Goal: Information Seeking & Learning: Check status

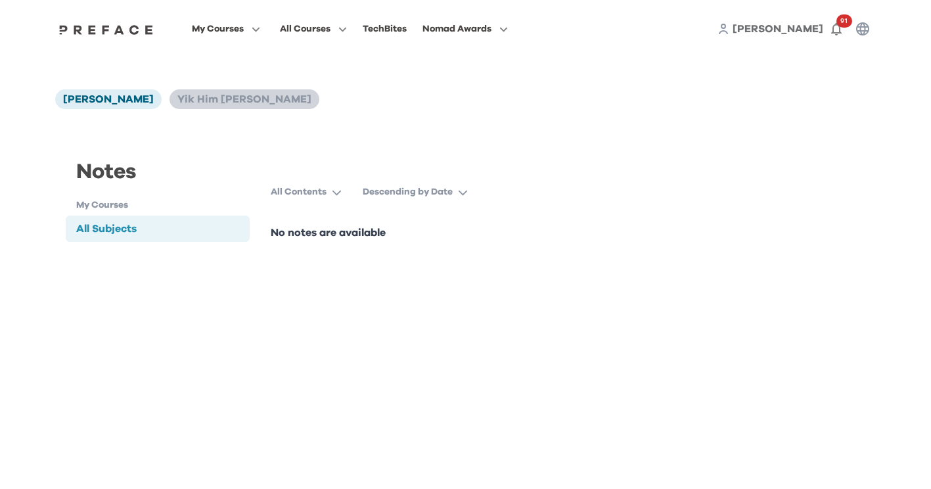
click at [215, 102] on span "Yik Him [PERSON_NAME]" at bounding box center [244, 99] width 134 height 11
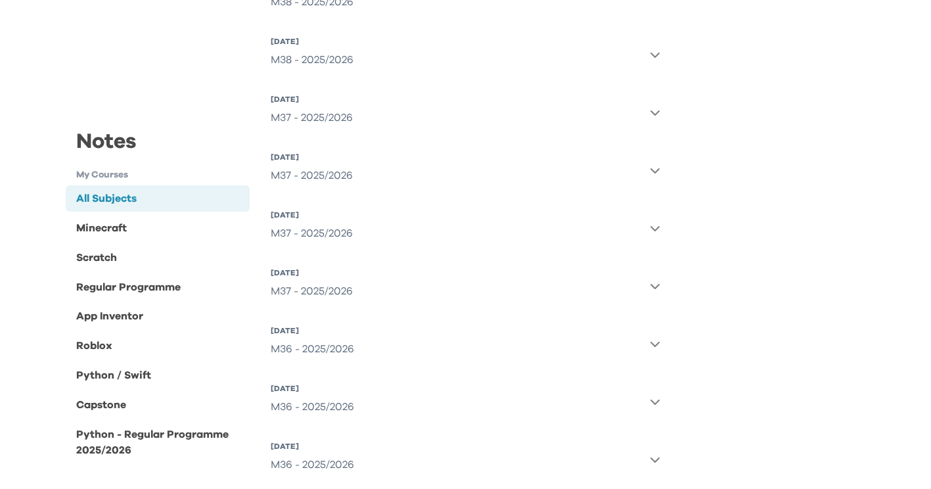
scroll to position [854, 0]
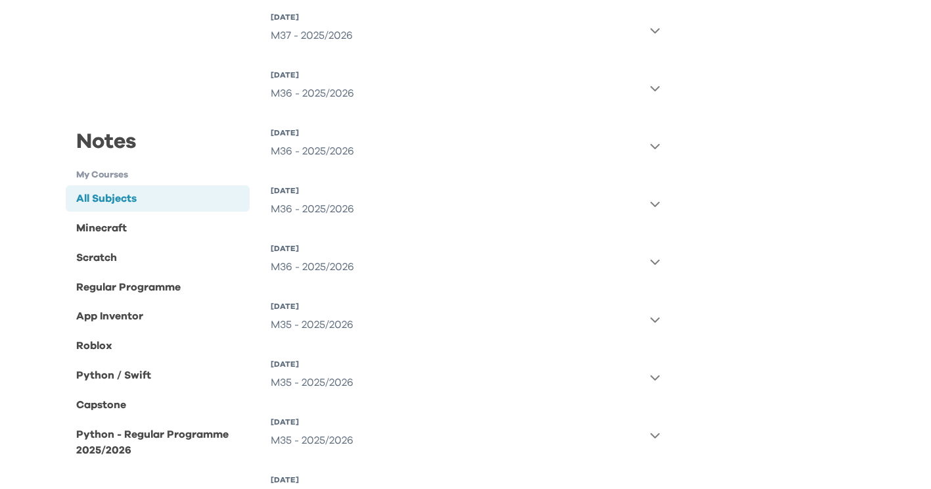
click at [657, 261] on icon "button" at bounding box center [655, 261] width 11 height 11
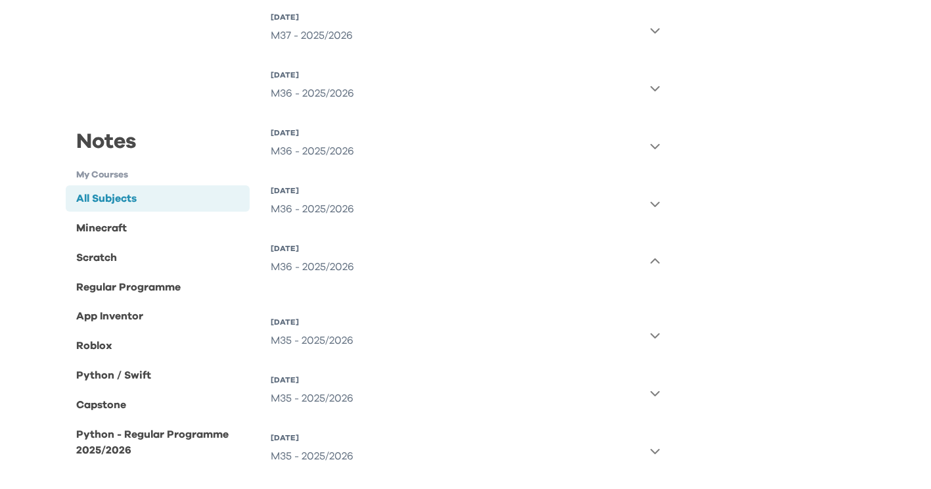
click at [657, 261] on icon "button" at bounding box center [655, 260] width 9 height 5
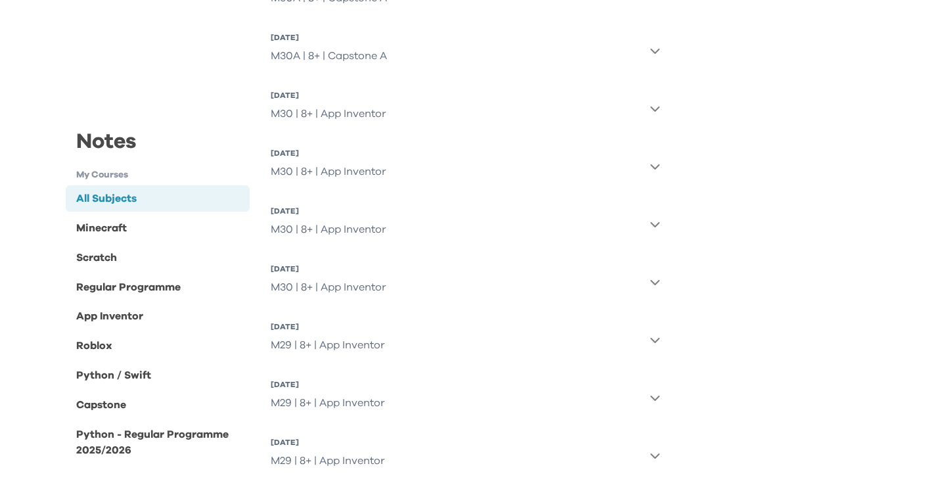
scroll to position [3089, 0]
click at [657, 225] on icon "button" at bounding box center [655, 225] width 9 height 5
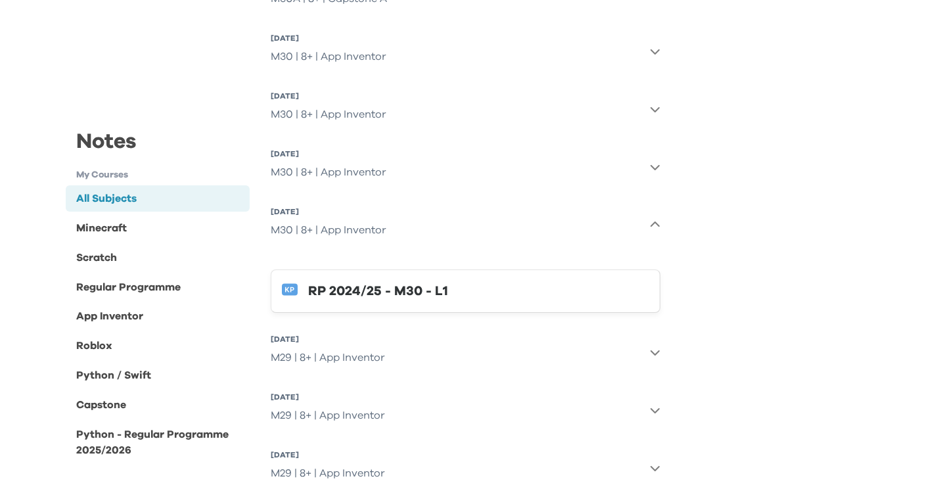
click at [388, 292] on div "RP 2024/25 - M30 - L1" at bounding box center [478, 291] width 341 height 21
click at [652, 170] on icon "button" at bounding box center [655, 167] width 11 height 11
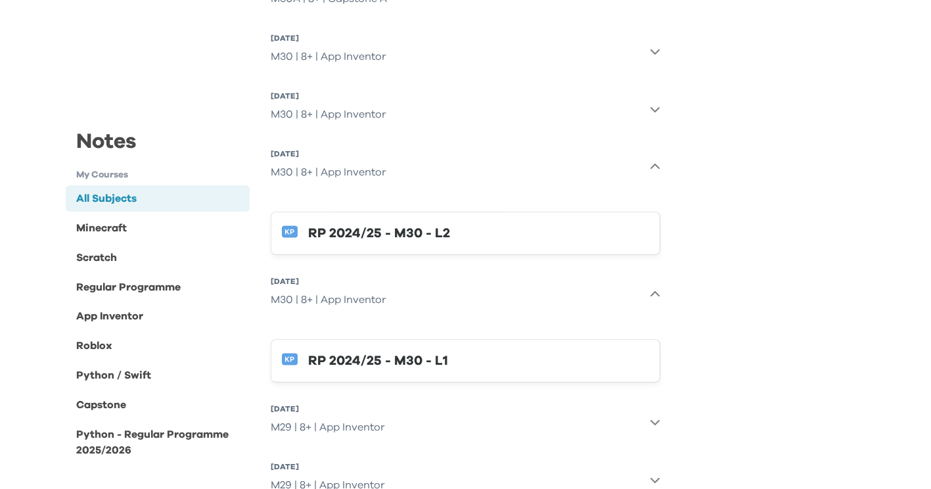
click at [601, 233] on div "RP 2024/25 - M30 - L2" at bounding box center [478, 233] width 341 height 21
click at [656, 113] on icon "button" at bounding box center [655, 109] width 11 height 11
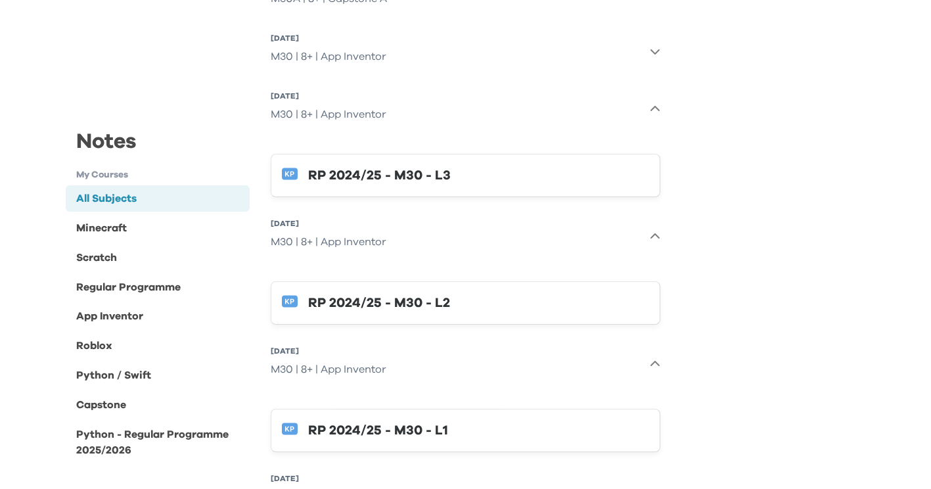
click at [494, 168] on div "RP 2024/25 - M30 - L3" at bounding box center [478, 175] width 341 height 21
click at [651, 53] on icon "button" at bounding box center [655, 51] width 11 height 11
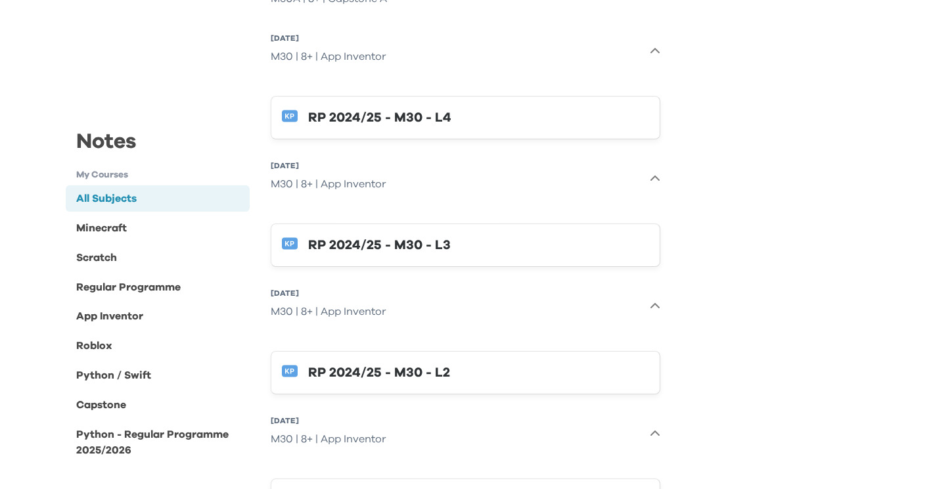
click at [461, 119] on div "RP 2024/25 - M30 - L4" at bounding box center [478, 117] width 341 height 21
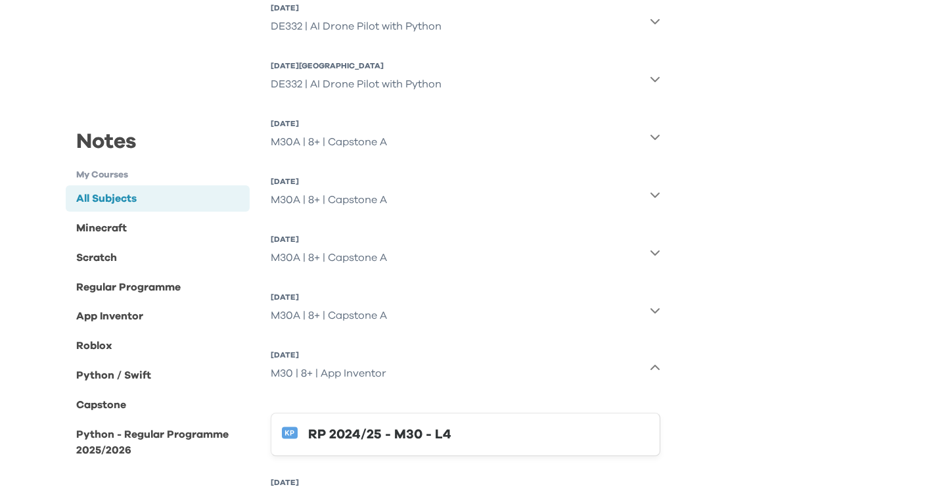
scroll to position [2760, 0]
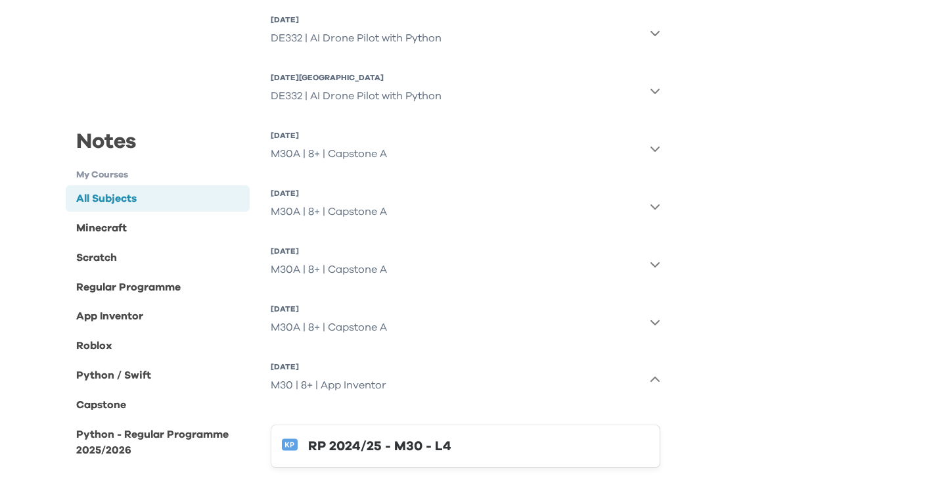
click at [656, 323] on icon "button" at bounding box center [655, 322] width 9 height 5
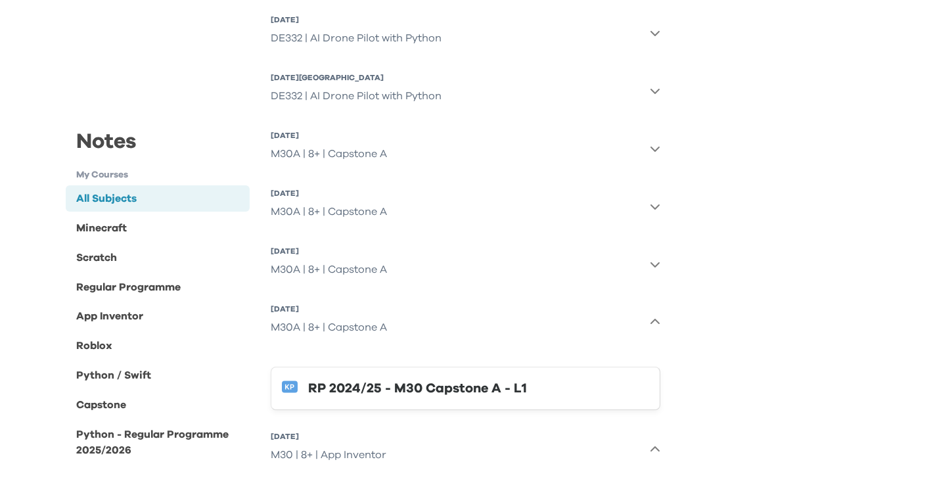
click at [543, 390] on div "RP 2024/25 - M30 Capstone A - L1" at bounding box center [478, 388] width 341 height 21
click at [655, 272] on button "4 Jul 2025, Fri M30A | 8+ | Capstone A" at bounding box center [466, 264] width 390 height 47
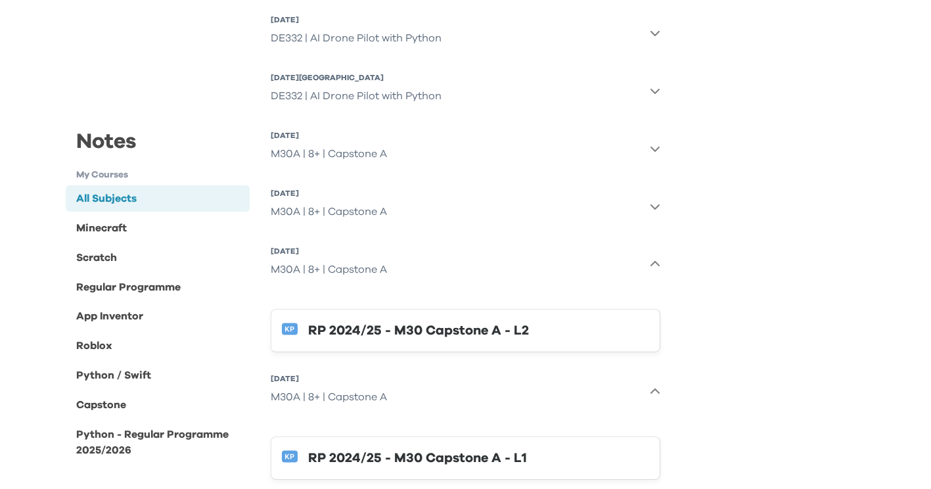
click at [532, 326] on div "RP 2024/25 - M30 Capstone A - L2" at bounding box center [478, 330] width 341 height 21
click at [657, 209] on icon "button" at bounding box center [655, 206] width 11 height 11
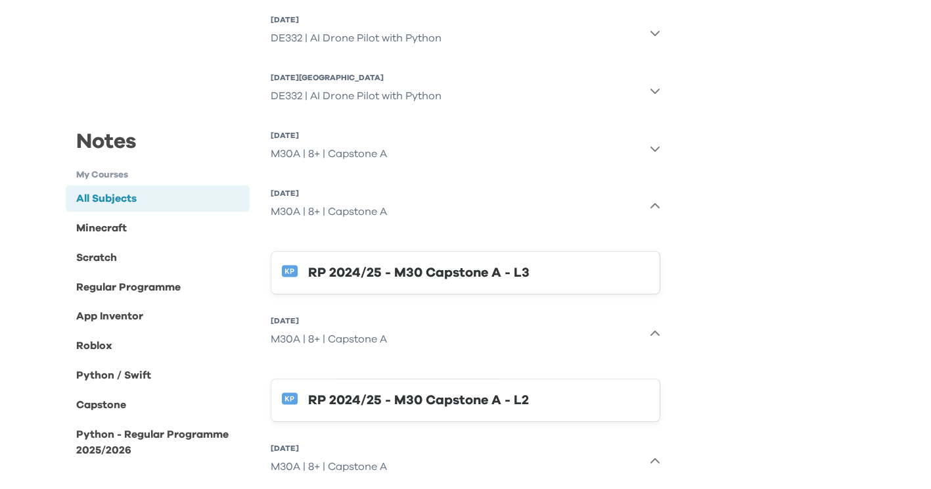
click at [547, 268] on div "RP 2024/25 - M30 Capstone A - L3" at bounding box center [478, 272] width 341 height 21
click at [571, 160] on button "5 Jul 2025, Sat M30A | 8+ | Capstone A" at bounding box center [466, 148] width 390 height 47
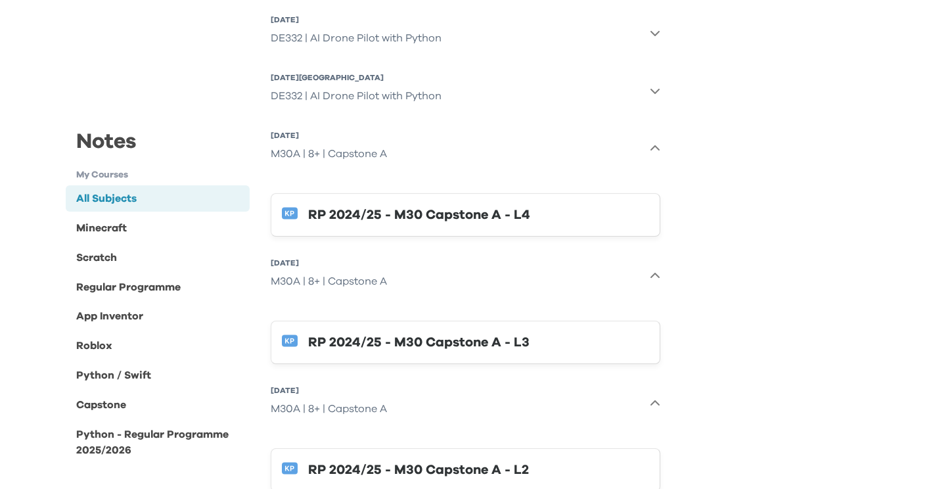
click at [549, 210] on div "RP 2024/25 - M30 Capstone A - L4" at bounding box center [478, 214] width 341 height 21
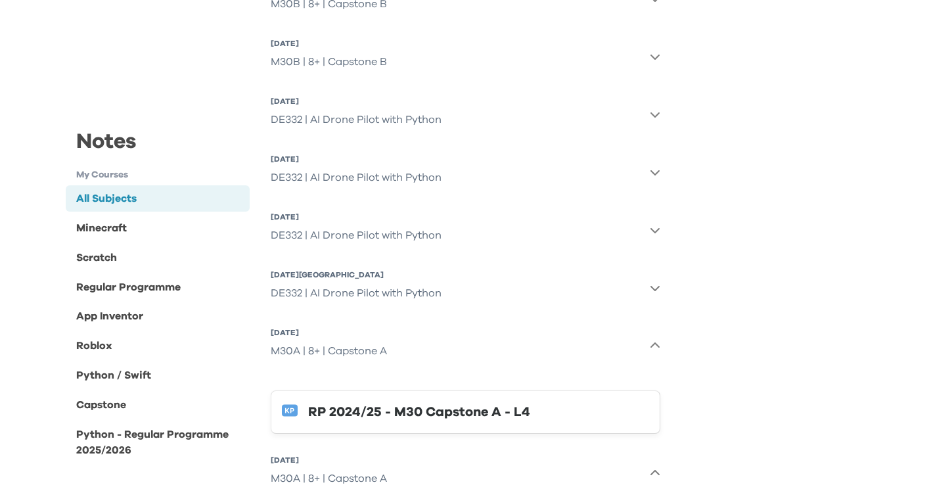
scroll to position [2497, 0]
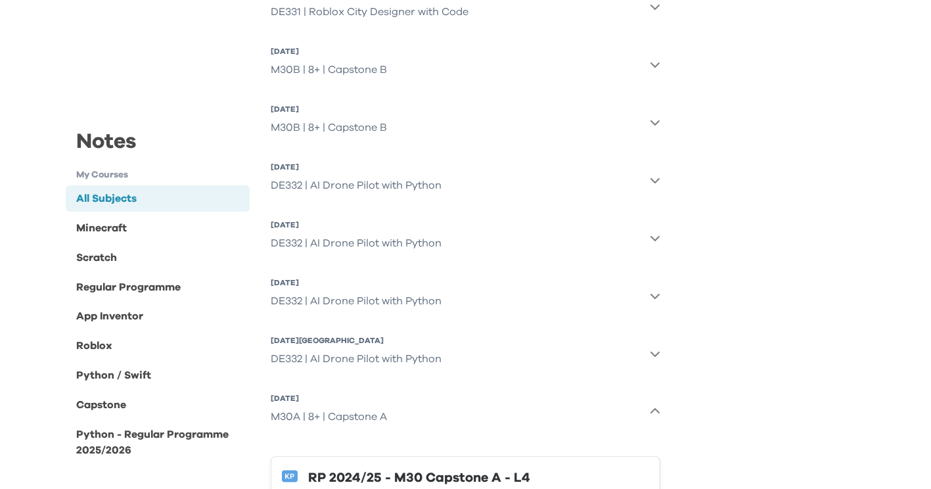
click at [461, 129] on button "25 Jul 2025, Fri M30B | 8+ | Capstone B" at bounding box center [466, 122] width 390 height 47
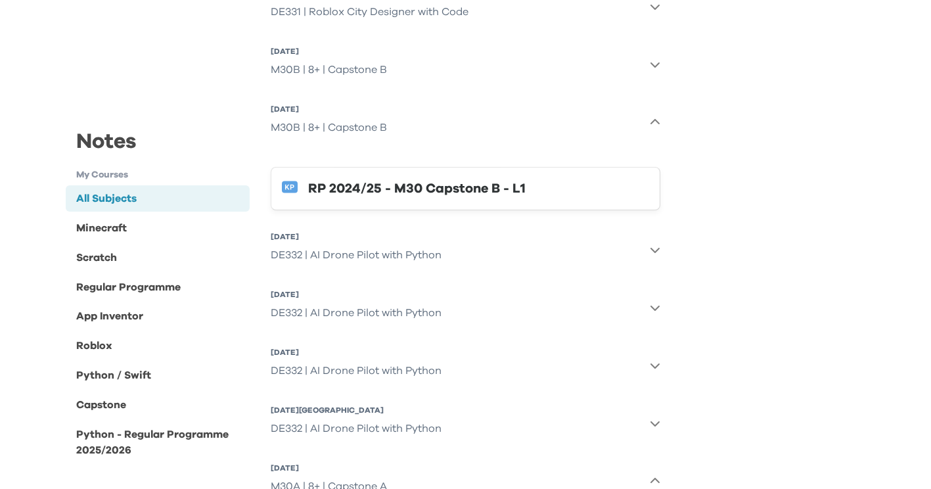
click at [584, 187] on div "RP 2024/25 - M30 Capstone B - L1" at bounding box center [478, 188] width 341 height 21
click at [465, 74] on button "26 Jul 2025, Sat M30B | 8+ | Capstone B" at bounding box center [466, 64] width 390 height 47
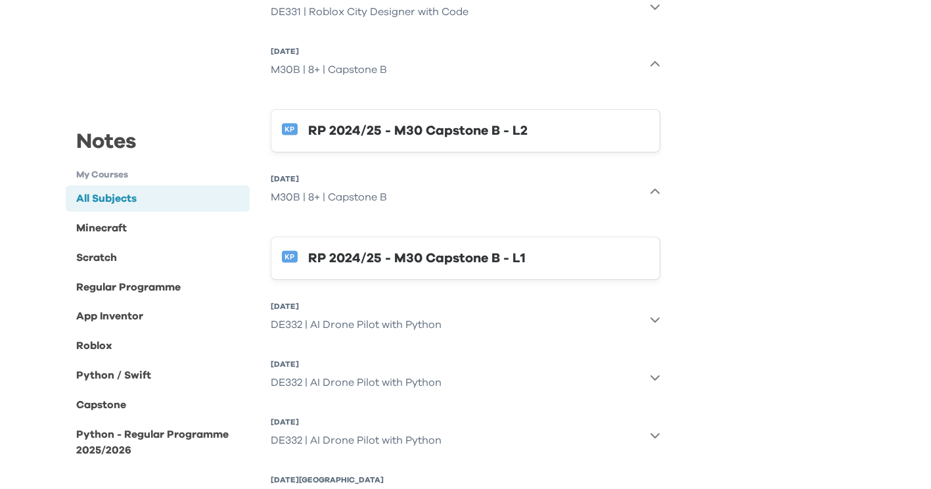
click at [457, 123] on div "RP 2024/25 - M30 Capstone B - L2" at bounding box center [478, 130] width 341 height 21
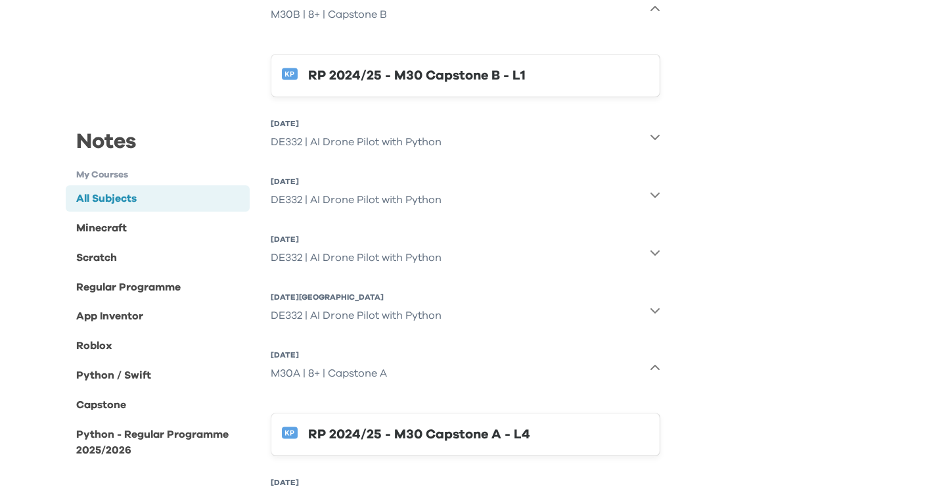
scroll to position [2695, 0]
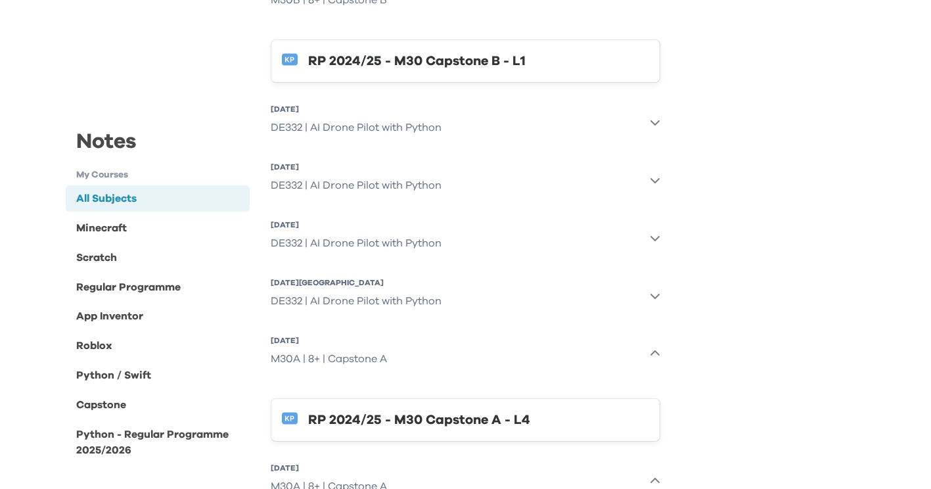
click at [651, 294] on icon "button" at bounding box center [655, 296] width 9 height 5
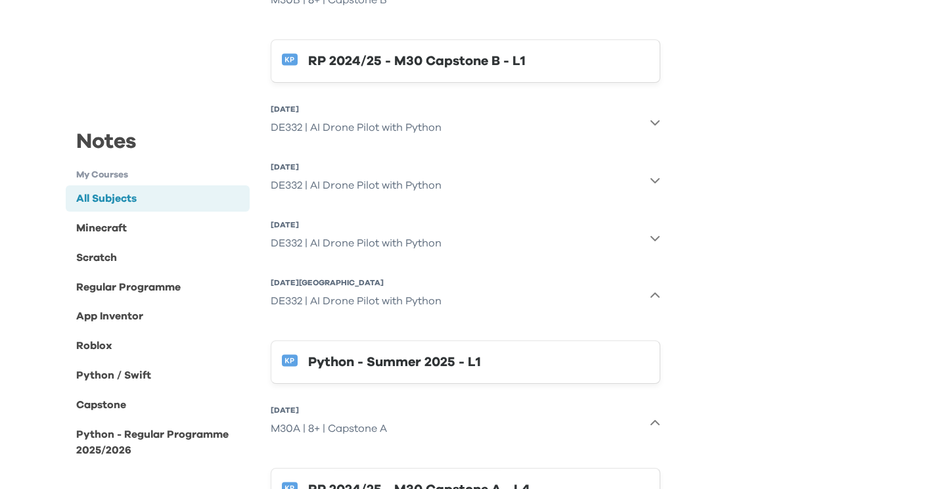
click at [466, 369] on div "Python - Summer 2025 - L1" at bounding box center [478, 362] width 341 height 21
click at [655, 234] on icon "button" at bounding box center [655, 238] width 11 height 11
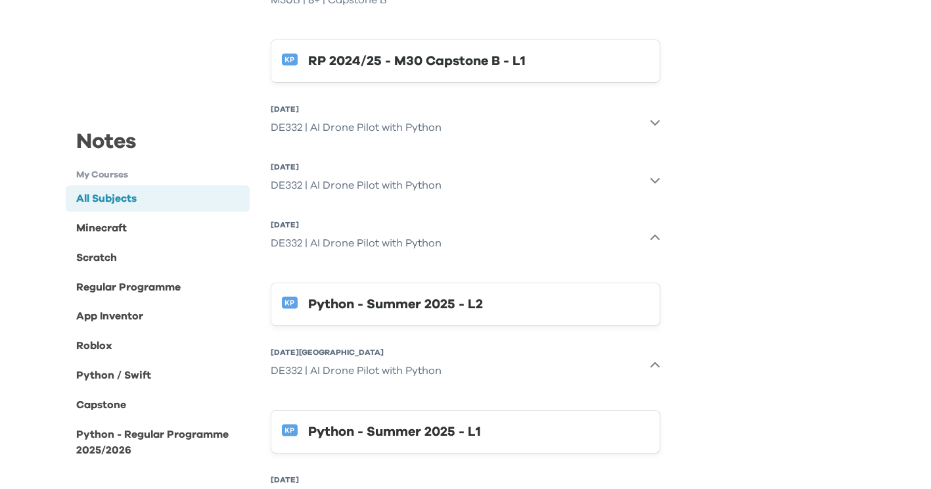
click at [556, 303] on div "Python - Summer 2025 - L2" at bounding box center [478, 304] width 341 height 21
click at [655, 181] on icon "button" at bounding box center [655, 180] width 9 height 5
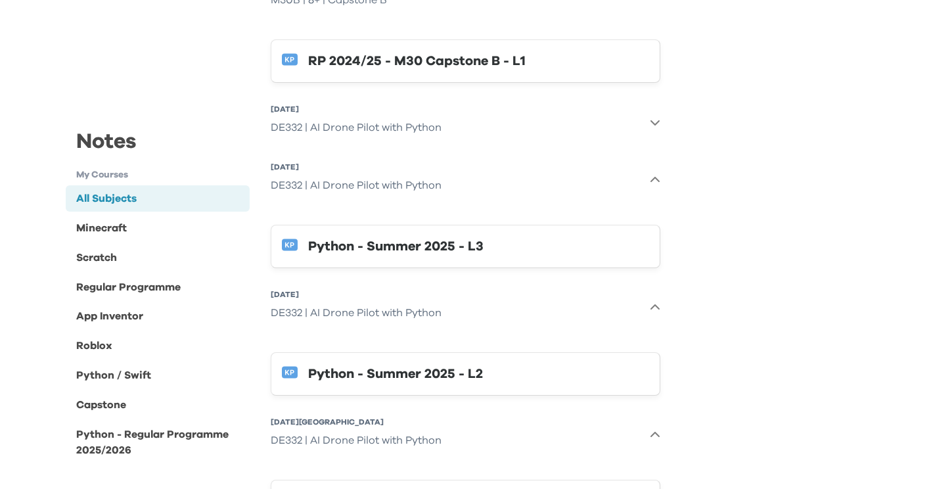
click at [545, 242] on div "Python - Summer 2025 - L3" at bounding box center [478, 246] width 341 height 21
click at [657, 120] on icon "button" at bounding box center [655, 122] width 11 height 11
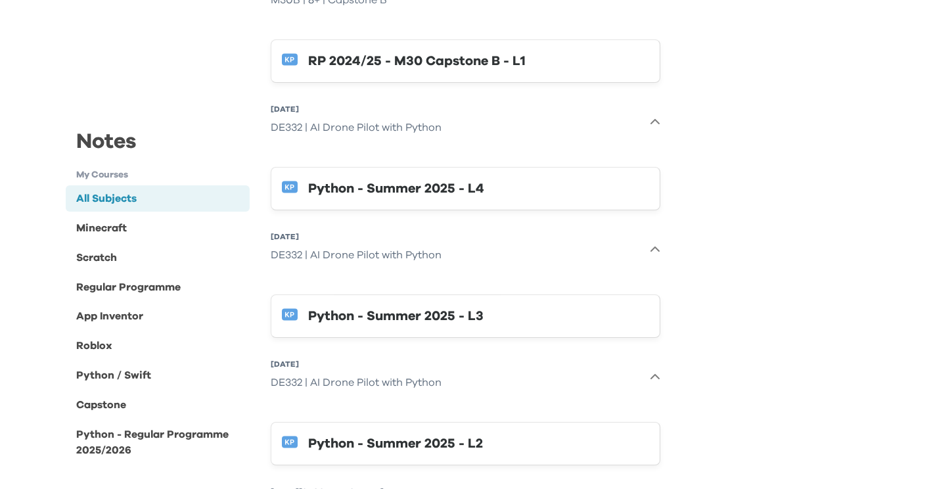
click at [549, 183] on div "Python - Summer 2025 - L4" at bounding box center [478, 188] width 341 height 21
drag, startPoint x: 273, startPoint y: 126, endPoint x: 442, endPoint y: 130, distance: 169.6
click at [442, 130] on div "DE332 | AI Drone Pilot with Python" at bounding box center [356, 127] width 171 height 26
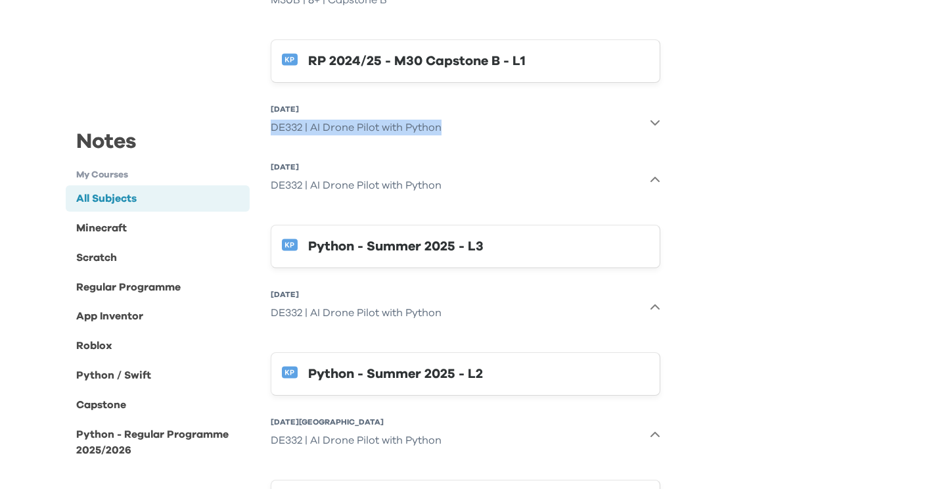
drag, startPoint x: 270, startPoint y: 126, endPoint x: 448, endPoint y: 127, distance: 178.1
copy div "DE332 | AI Drone Pilot with Python"
click at [656, 121] on icon "button" at bounding box center [655, 122] width 11 height 11
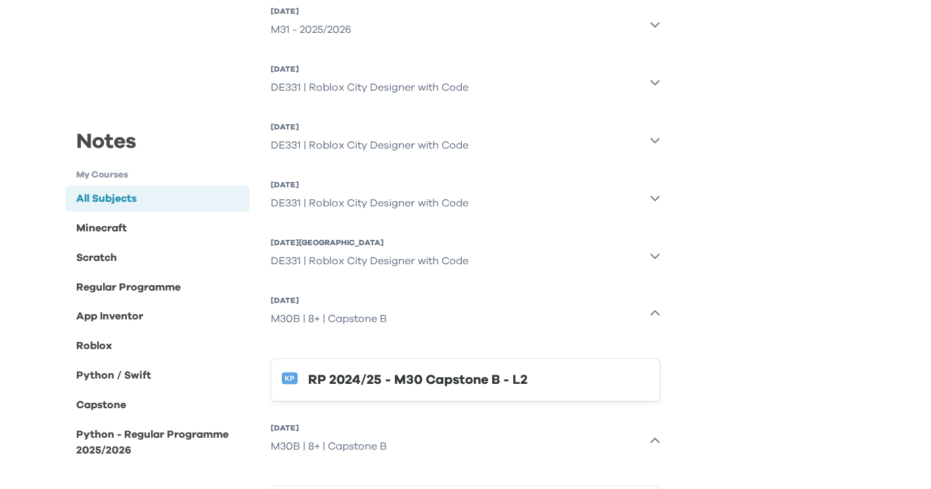
scroll to position [2234, 0]
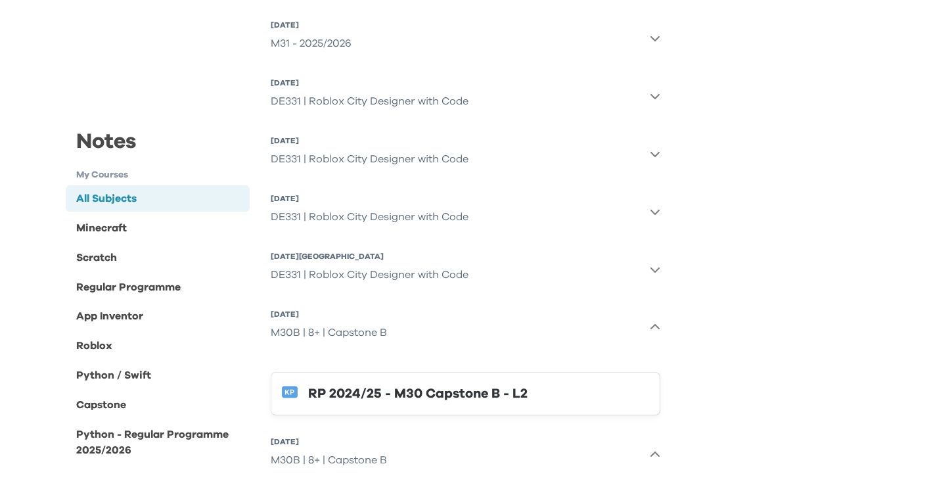
drag, startPoint x: 273, startPoint y: 276, endPoint x: 445, endPoint y: 279, distance: 172.2
click at [455, 279] on div "DE331 | Roblox City Designer with Code" at bounding box center [370, 275] width 198 height 26
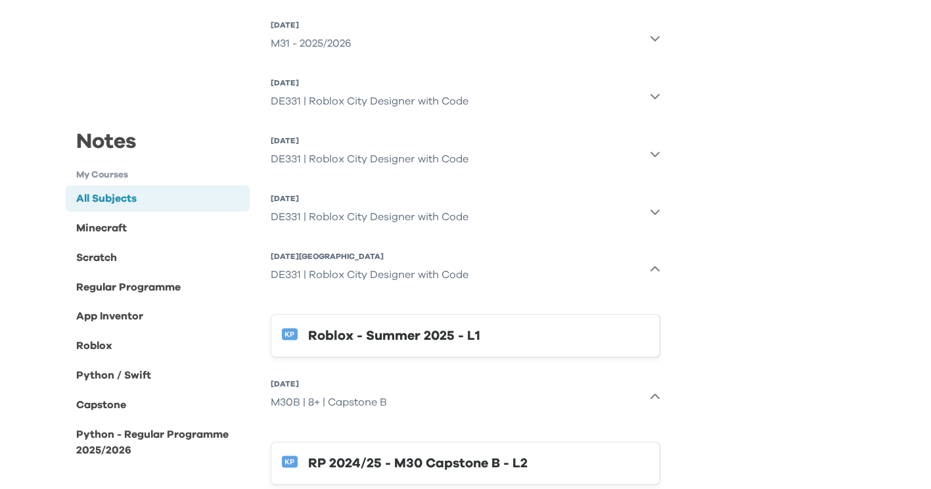
drag, startPoint x: 287, startPoint y: 275, endPoint x: 323, endPoint y: 278, distance: 36.9
click at [323, 278] on div "DE331 | Roblox City Designer with Code" at bounding box center [370, 275] width 198 height 26
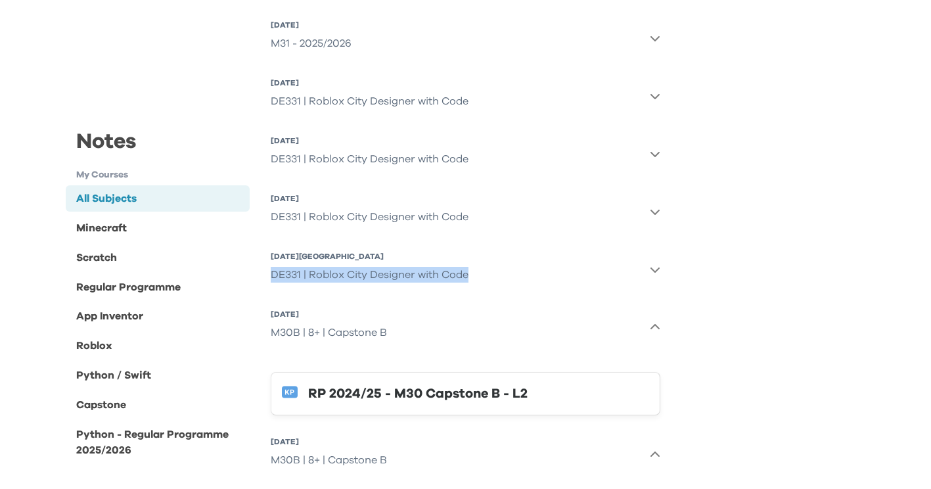
drag, startPoint x: 267, startPoint y: 276, endPoint x: 477, endPoint y: 281, distance: 209.7
copy div "DE331 | Roblox City Designer with Code"
click at [650, 269] on icon "button" at bounding box center [655, 269] width 11 height 11
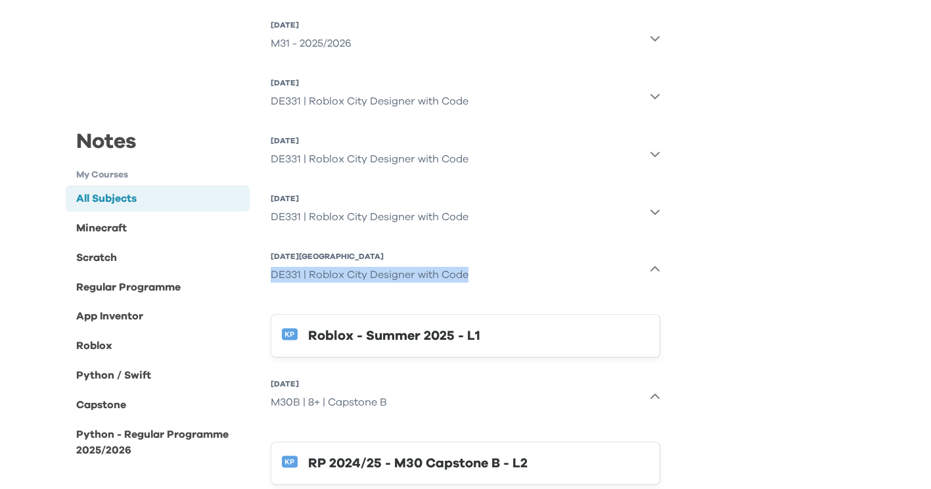
click at [451, 338] on div "Roblox - Summer 2025 - L1" at bounding box center [478, 335] width 341 height 21
click at [421, 216] on div "DE331 | Roblox City Designer with Code" at bounding box center [370, 217] width 198 height 26
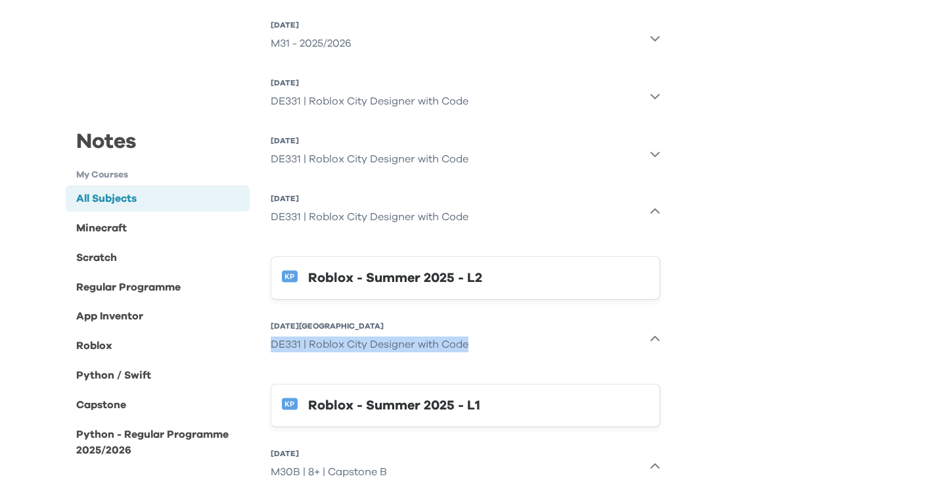
click at [409, 282] on div "Roblox - Summer 2025 - L2" at bounding box center [478, 277] width 341 height 21
click at [378, 162] on div "DE331 | Roblox City Designer with Code" at bounding box center [370, 159] width 198 height 26
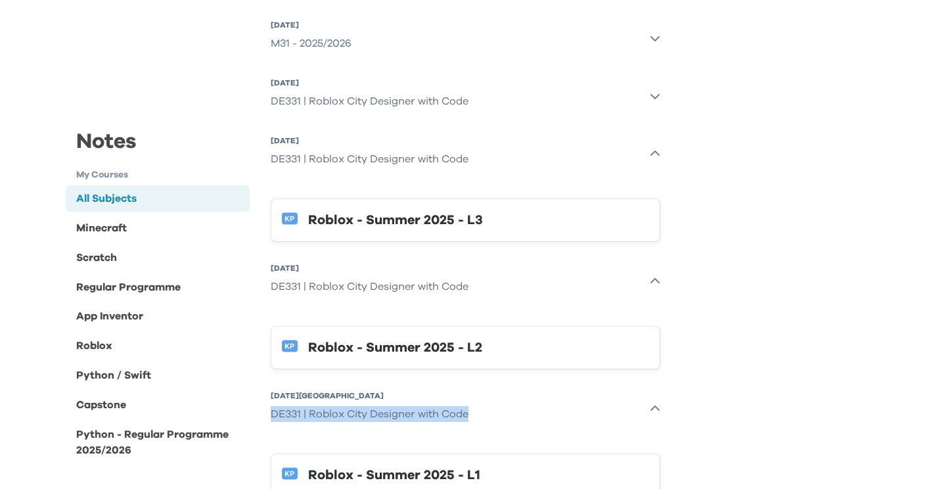
click at [373, 229] on div "Roblox - Summer 2025 - L3" at bounding box center [478, 220] width 341 height 21
click at [396, 104] on div "DE331 | Roblox City Designer with Code" at bounding box center [370, 101] width 198 height 26
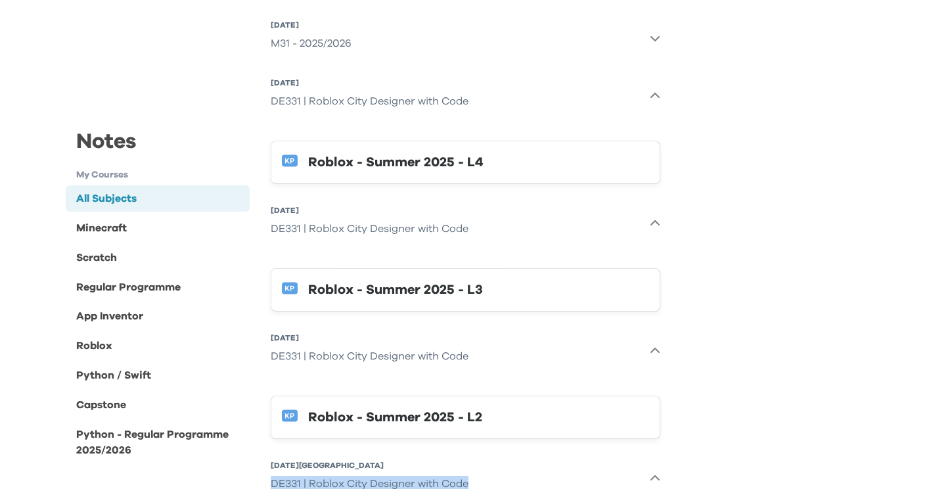
click at [386, 159] on div "Roblox - Summer 2025 - L4" at bounding box center [478, 162] width 341 height 21
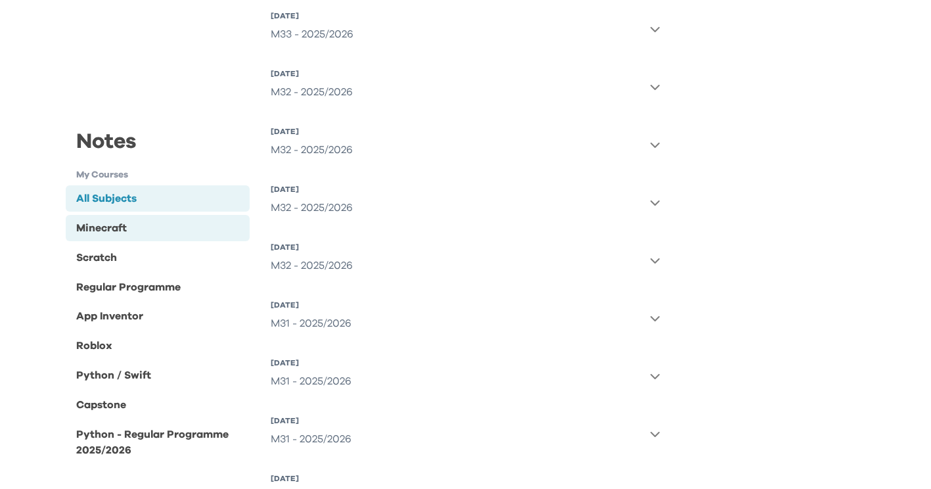
scroll to position [1774, 0]
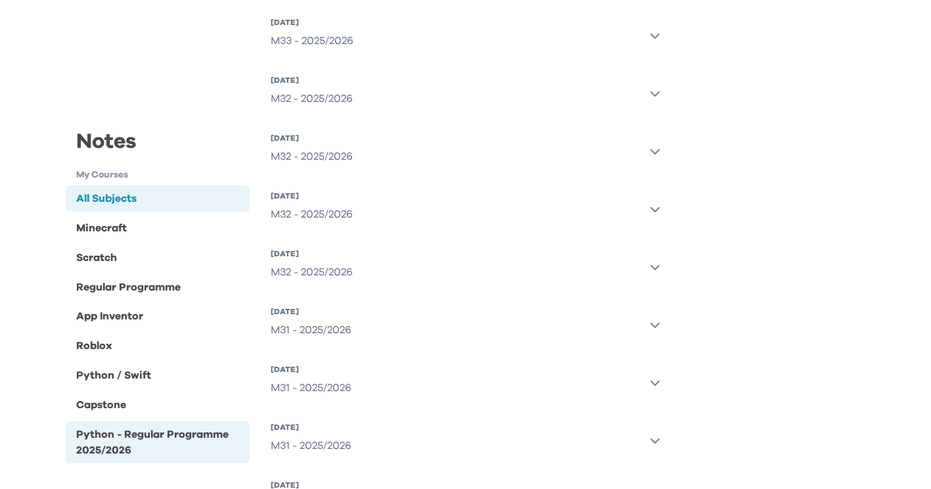
click at [166, 446] on div "Python - Regular Programme 2025/2026" at bounding box center [160, 442] width 169 height 32
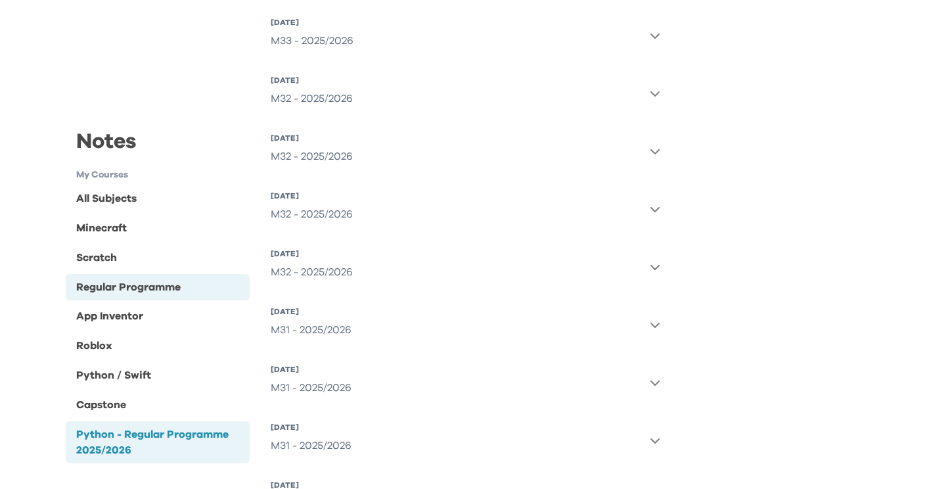
click at [187, 286] on div "Regular Programme" at bounding box center [158, 286] width 185 height 26
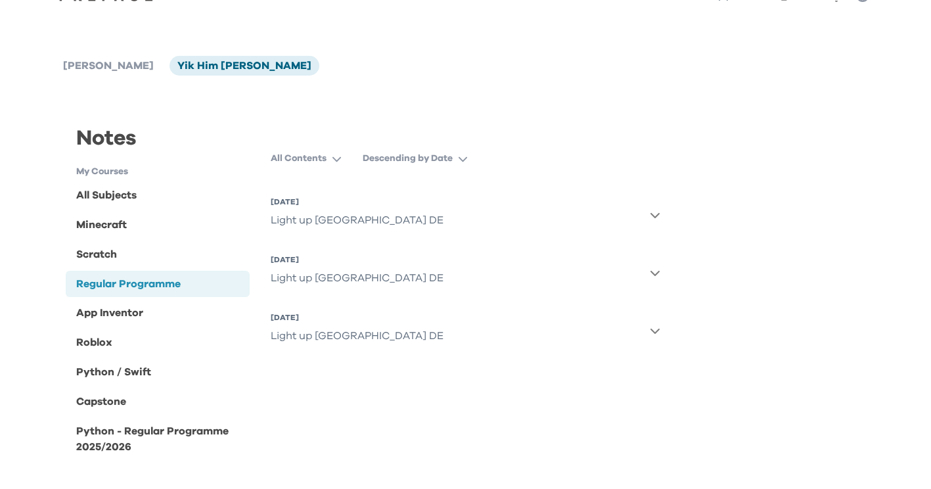
scroll to position [34, 0]
click at [655, 334] on icon "button" at bounding box center [655, 330] width 11 height 11
click at [656, 329] on icon "button" at bounding box center [655, 329] width 9 height 5
click at [651, 272] on icon "button" at bounding box center [655, 273] width 9 height 5
click at [657, 211] on icon "button" at bounding box center [655, 215] width 11 height 11
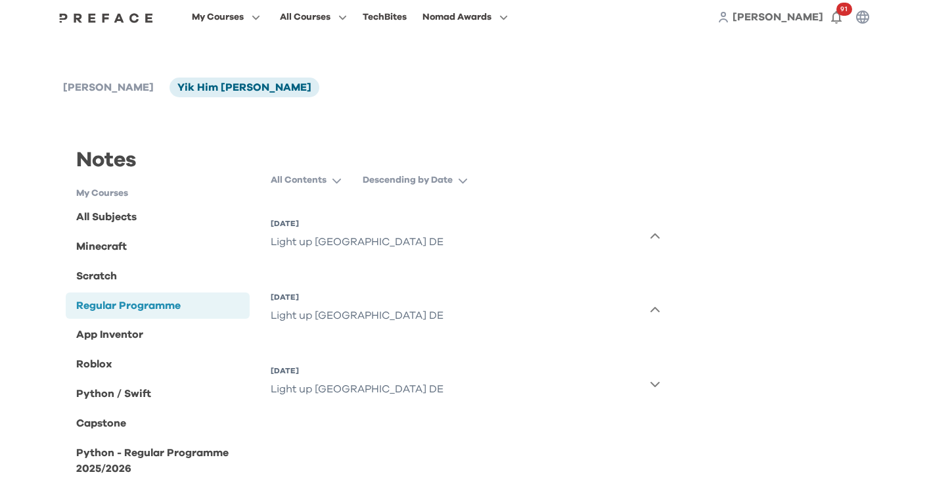
scroll to position [0, 0]
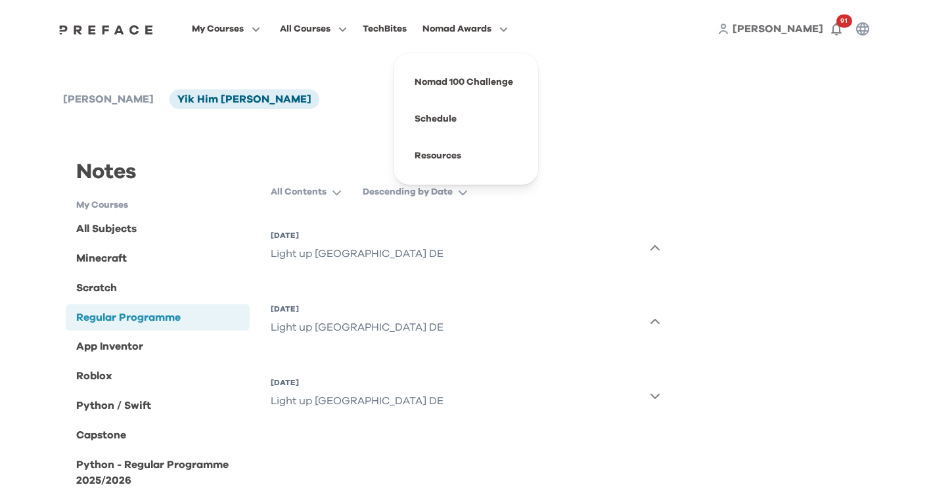
click at [471, 26] on span "Nomad Awards" at bounding box center [457, 29] width 69 height 16
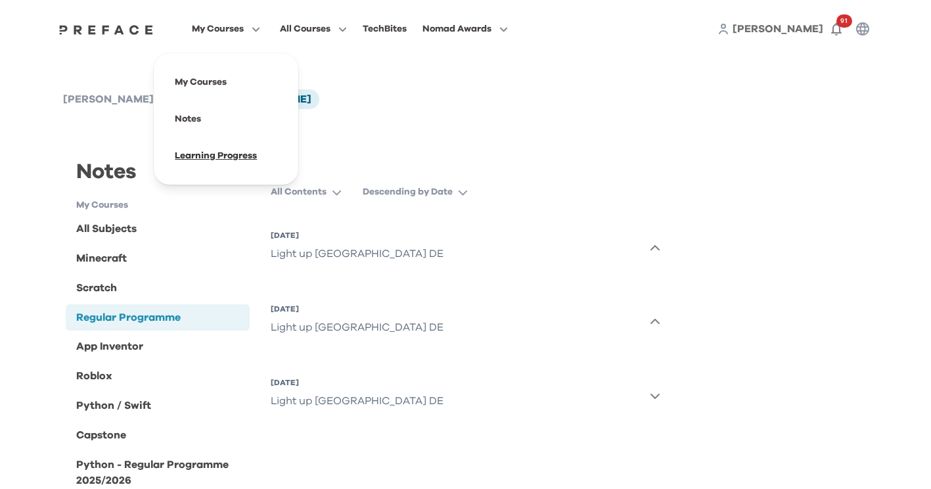
click at [200, 157] on span at bounding box center [226, 155] width 124 height 37
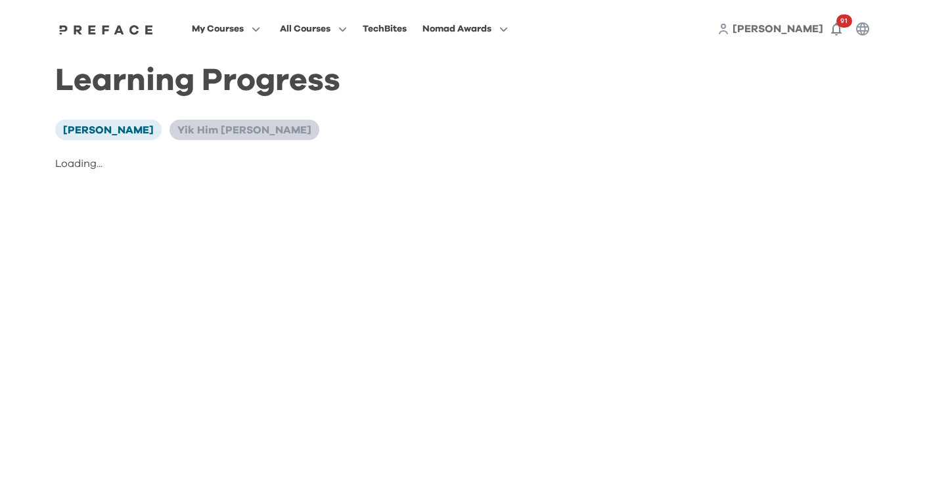
click at [246, 132] on span "Yik Him [PERSON_NAME]" at bounding box center [244, 130] width 134 height 11
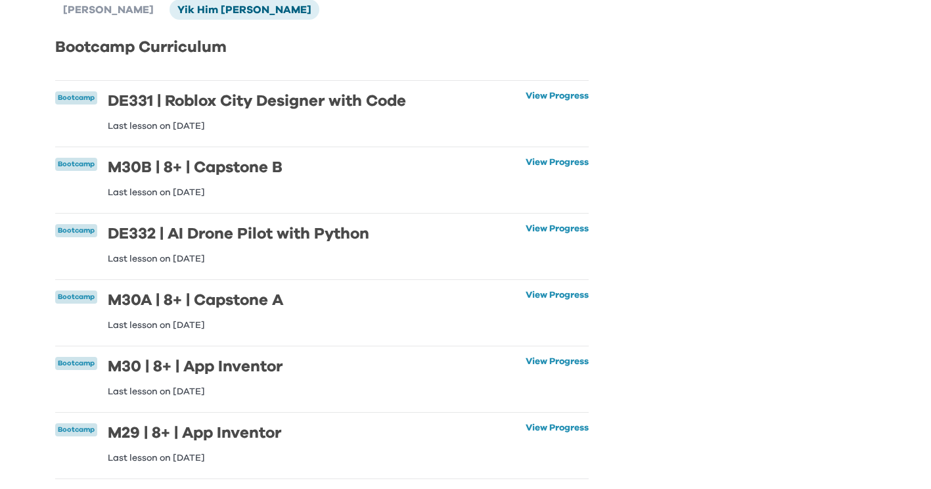
scroll to position [131, 0]
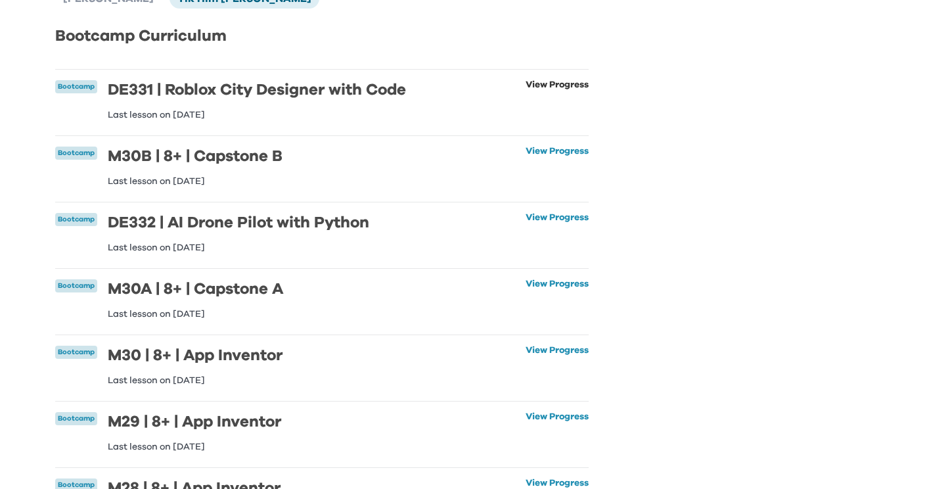
click at [542, 87] on link "View Progress" at bounding box center [557, 99] width 63 height 39
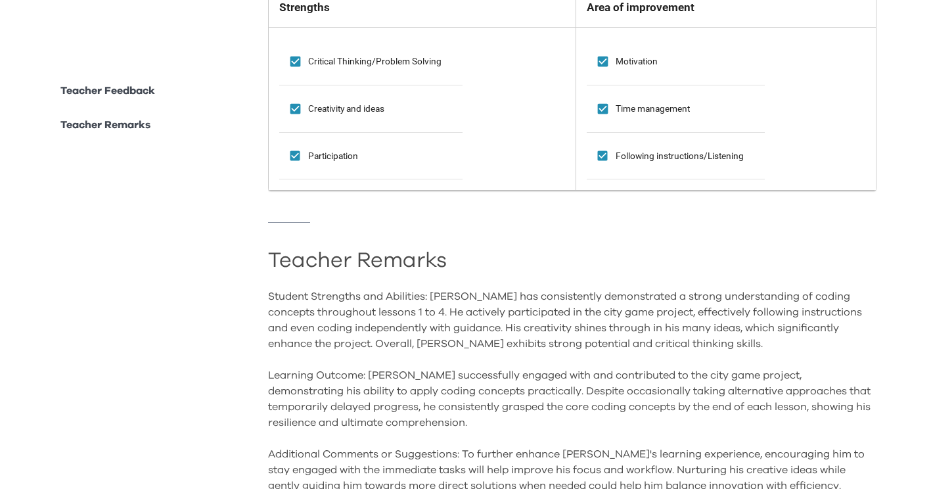
scroll to position [1105, 0]
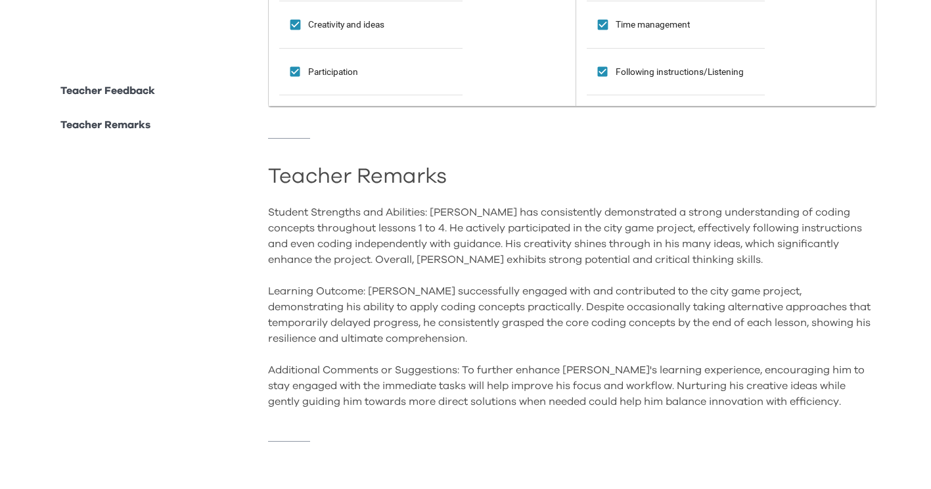
click at [135, 87] on p "Teacher Feedback" at bounding box center [107, 91] width 95 height 16
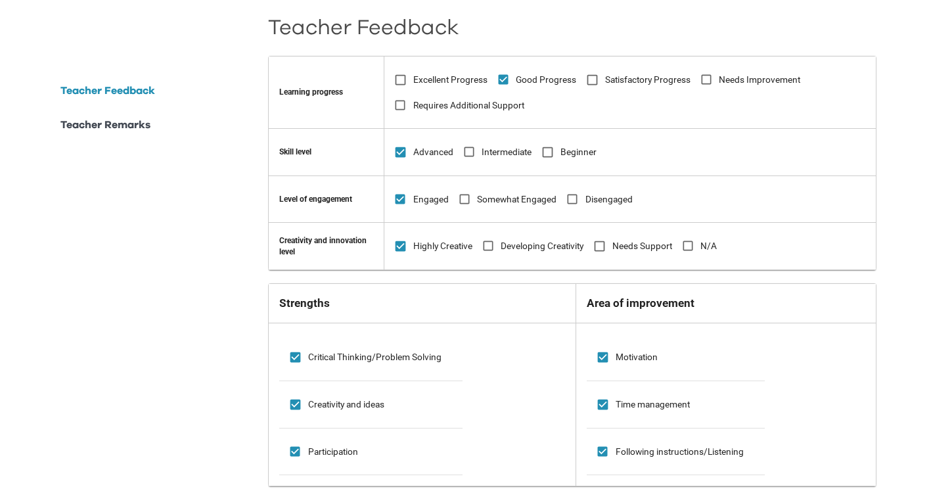
scroll to position [716, 0]
click at [120, 127] on p "Teacher Remarks" at bounding box center [105, 125] width 90 height 16
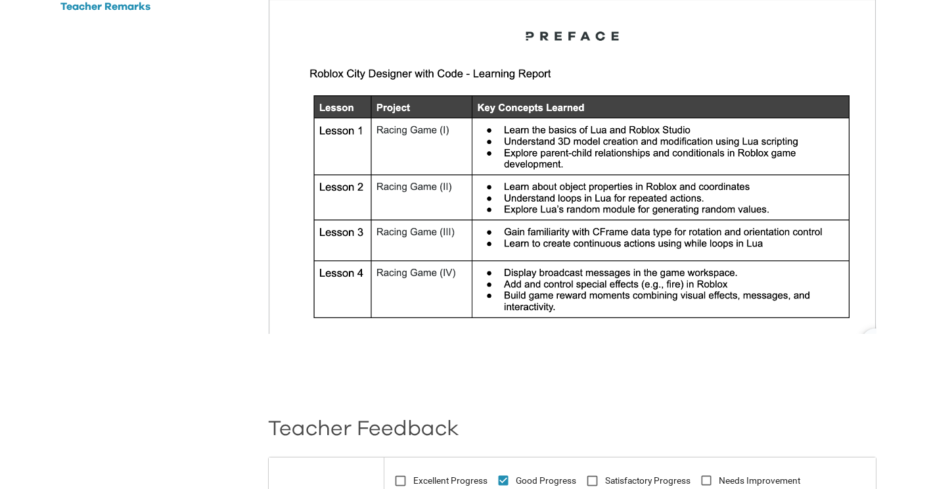
scroll to position [0, 0]
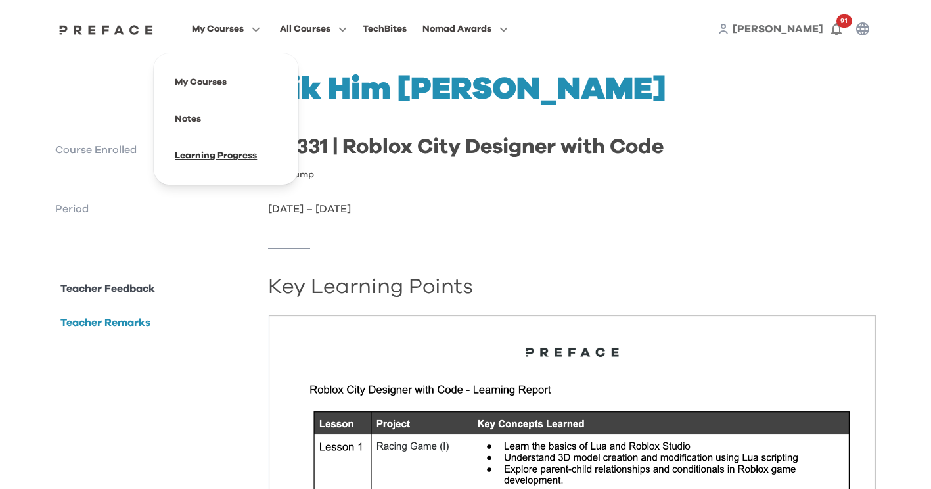
click at [213, 156] on span at bounding box center [226, 155] width 124 height 37
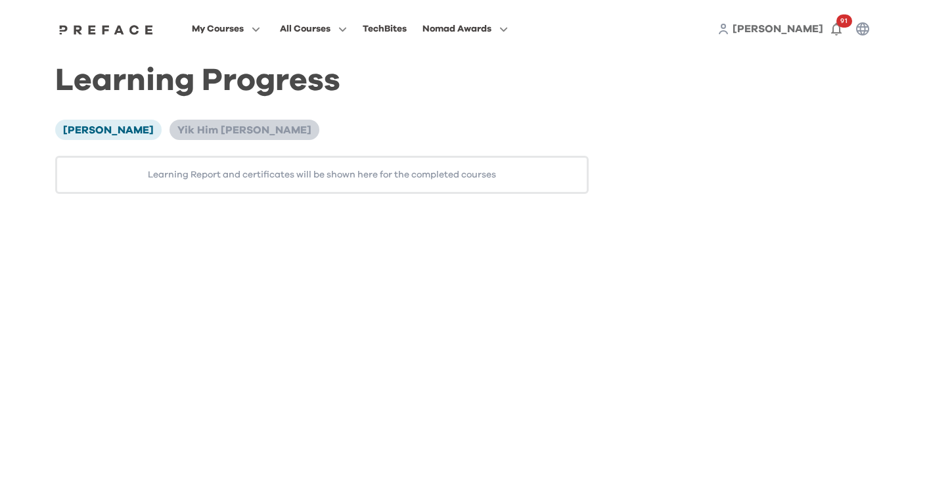
click at [253, 131] on span "Yik Him [PERSON_NAME]" at bounding box center [244, 130] width 134 height 11
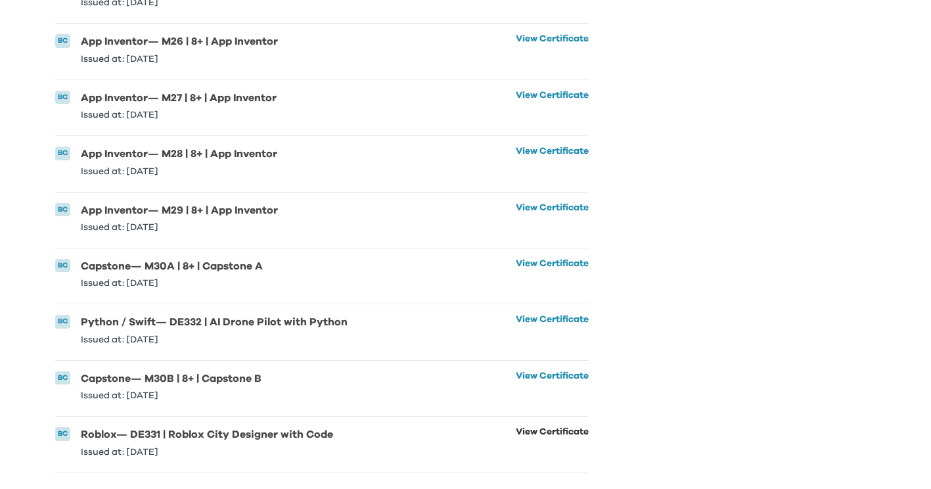
scroll to position [1962, 0]
click at [536, 427] on link "View Certificate" at bounding box center [552, 441] width 73 height 29
click at [529, 371] on link "View Certificate" at bounding box center [552, 385] width 73 height 29
click at [244, 319] on h6 "Python / Swift — DE332 | AI Drone Pilot with Python" at bounding box center [214, 322] width 267 height 14
click at [528, 315] on link "View Certificate" at bounding box center [552, 329] width 73 height 29
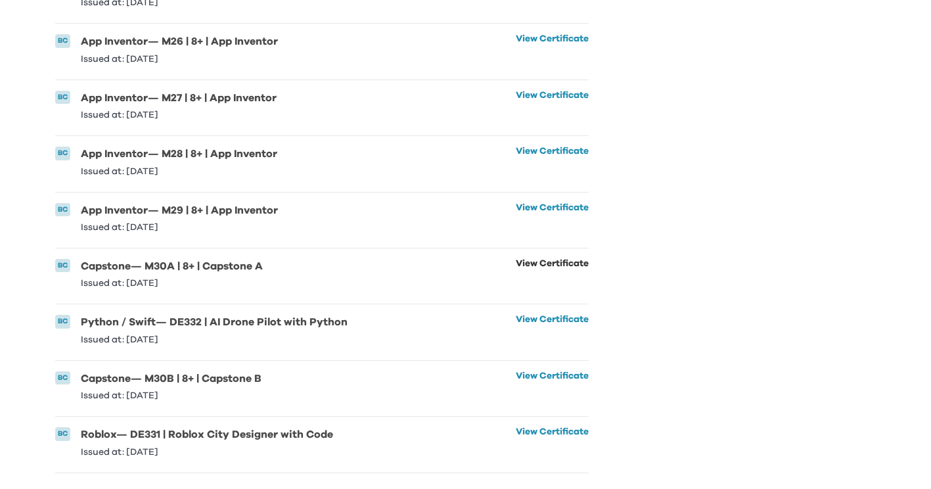
click at [516, 259] on link "View Certificate" at bounding box center [552, 273] width 73 height 29
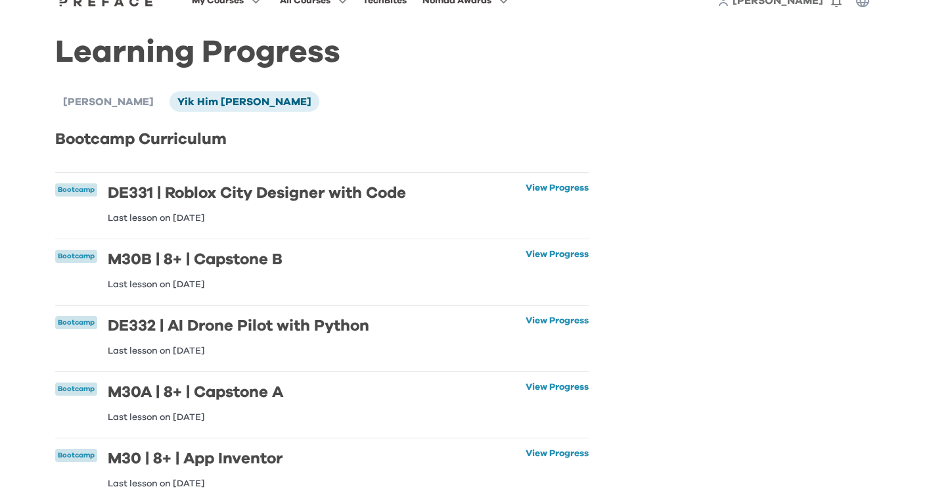
scroll to position [0, 0]
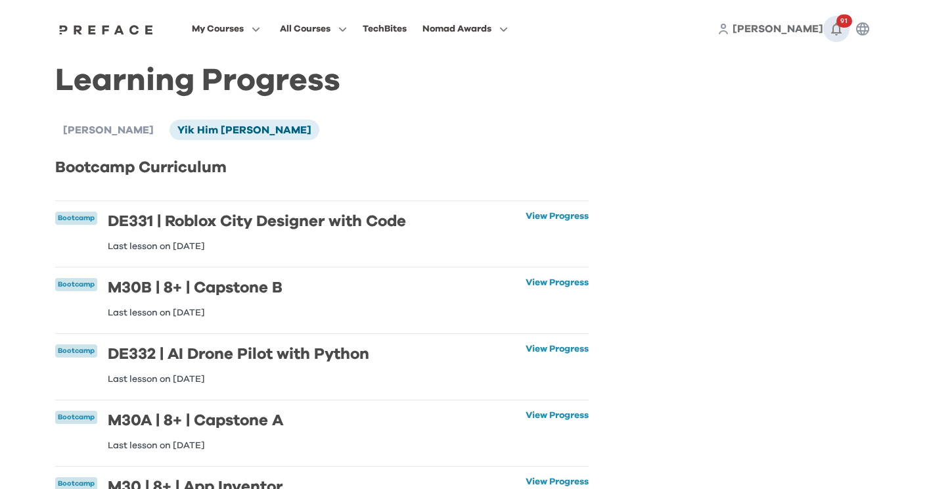
click at [839, 30] on icon "button" at bounding box center [836, 29] width 11 height 13
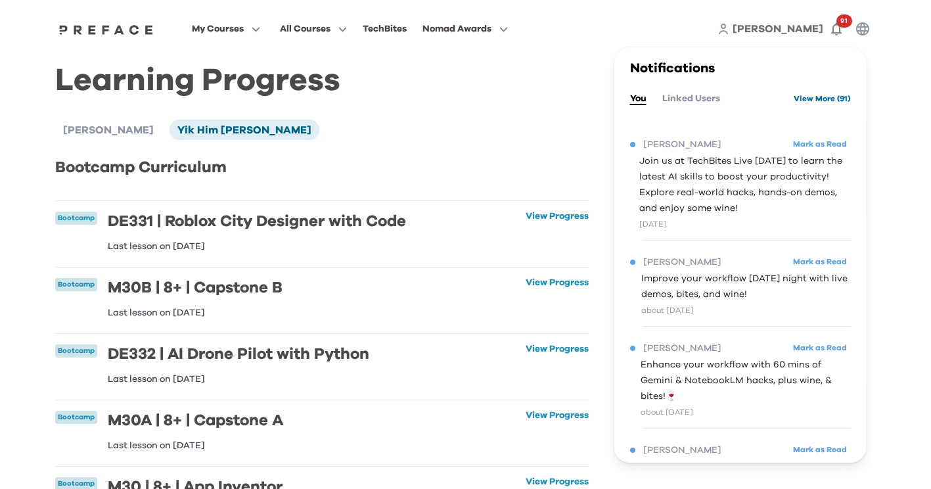
click at [800, 105] on link "View More ( 91 )" at bounding box center [821, 98] width 57 height 21
